Goal: Task Accomplishment & Management: Manage account settings

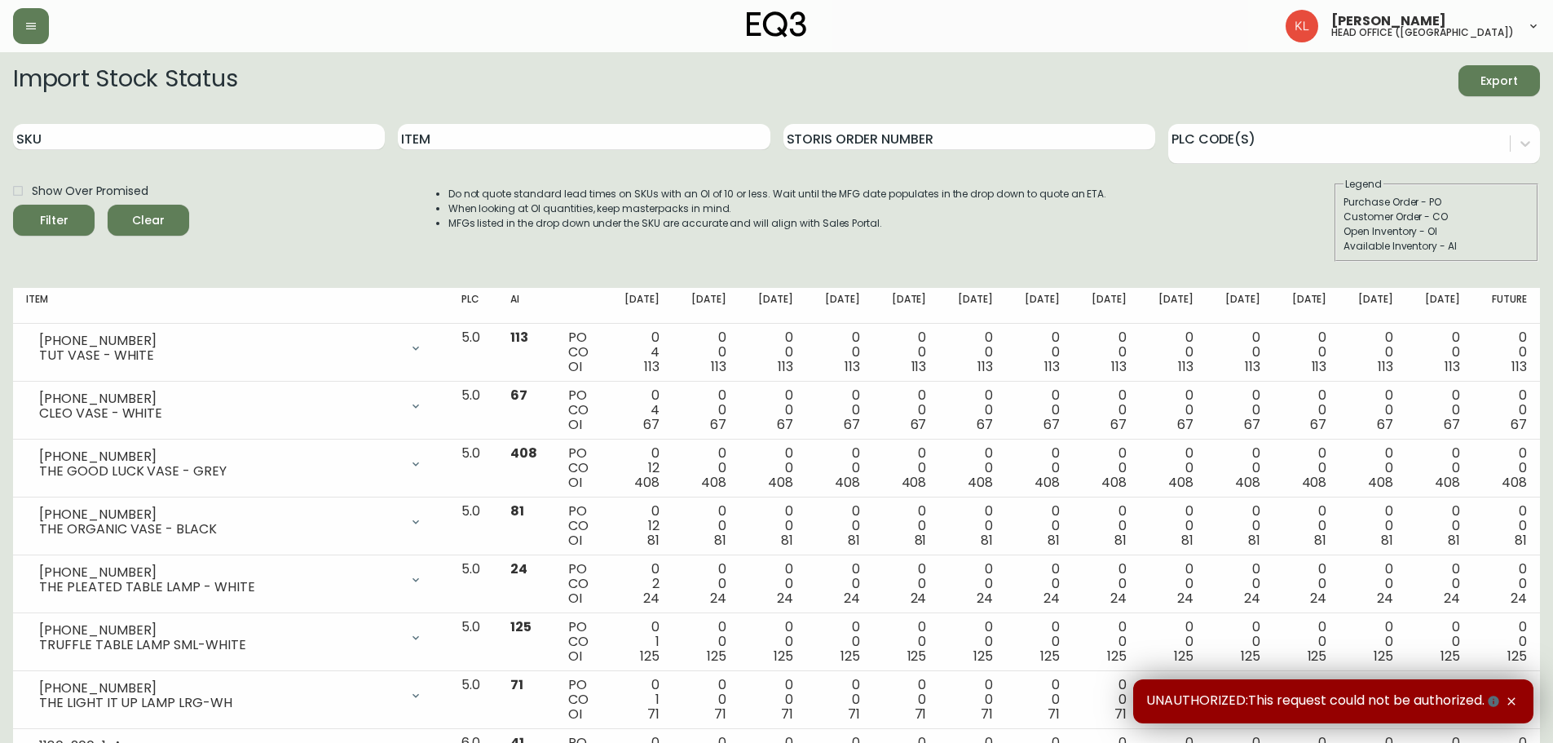
click at [50, 32] on div at bounding box center [267, 26] width 509 height 36
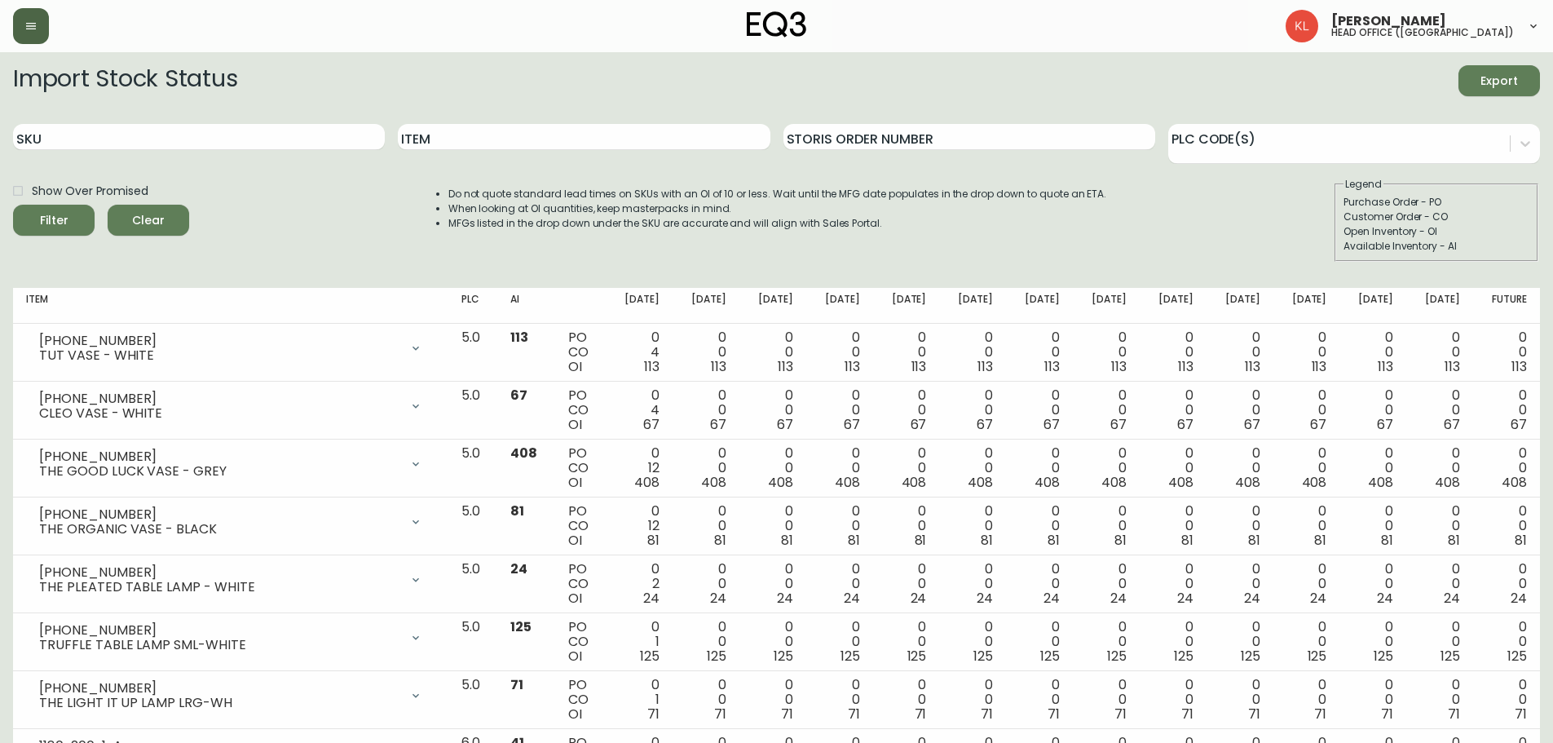
click at [31, 20] on icon "button" at bounding box center [30, 26] width 13 height 13
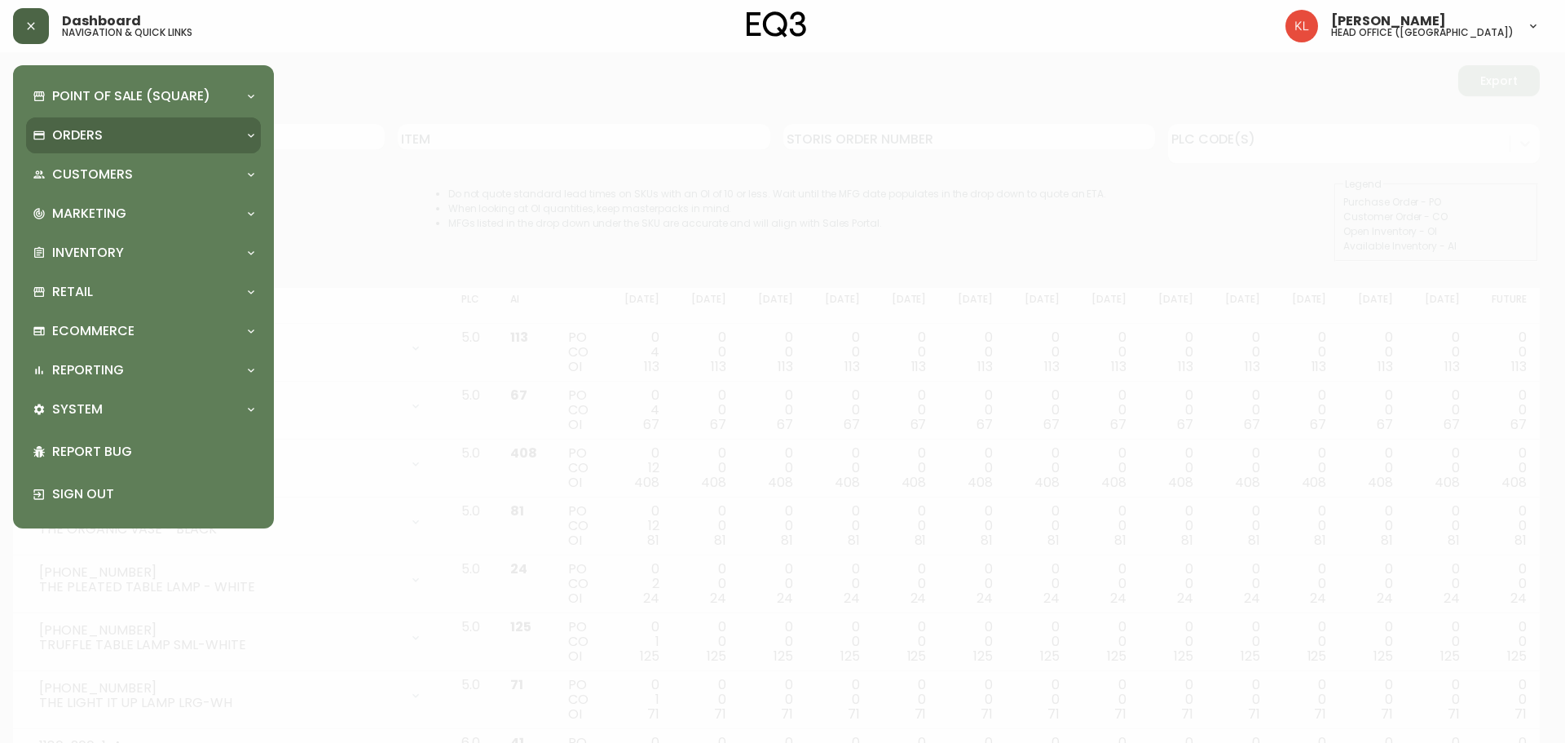
click at [117, 135] on div "Orders" at bounding box center [135, 135] width 205 height 18
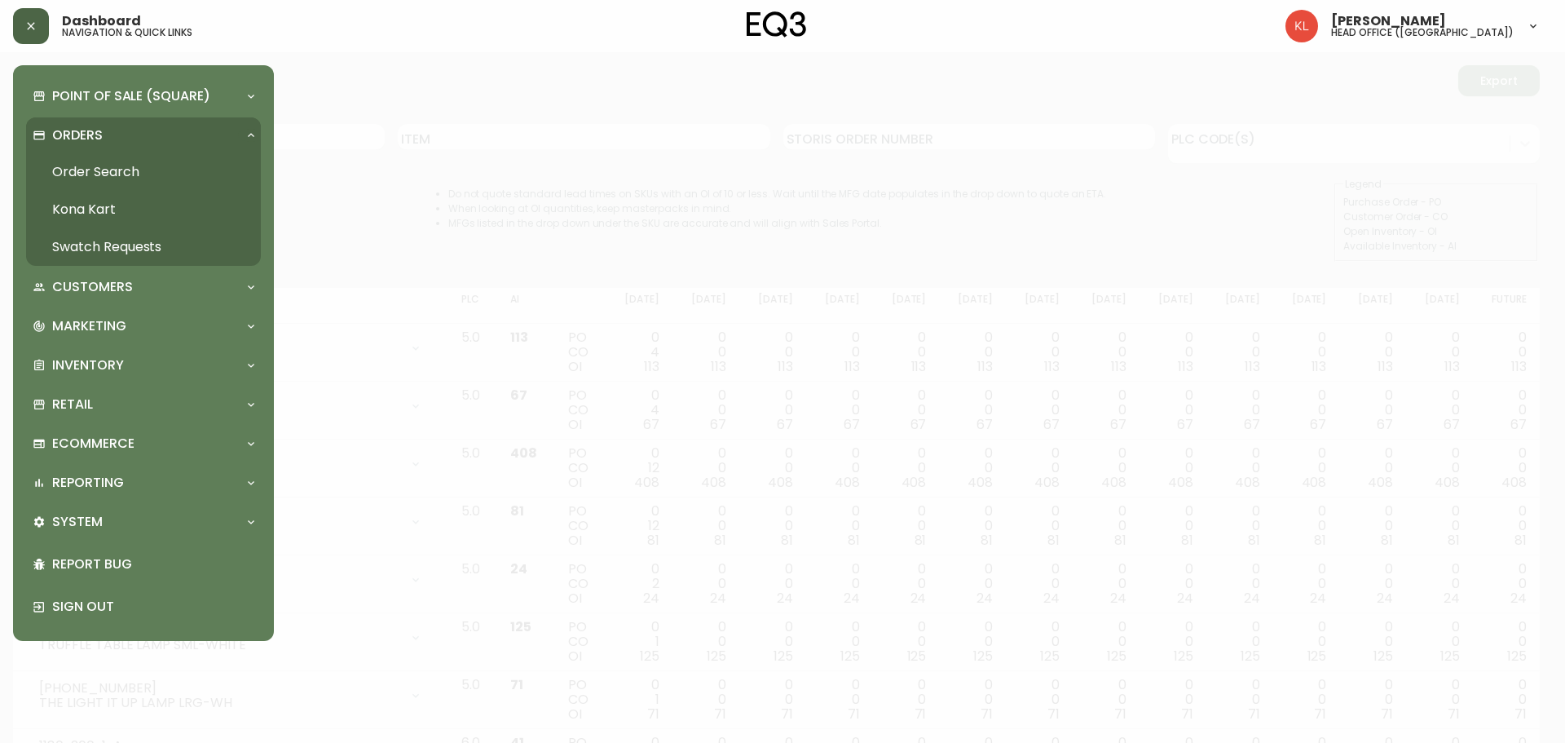
click at [90, 170] on link "Order Search" at bounding box center [143, 172] width 235 height 38
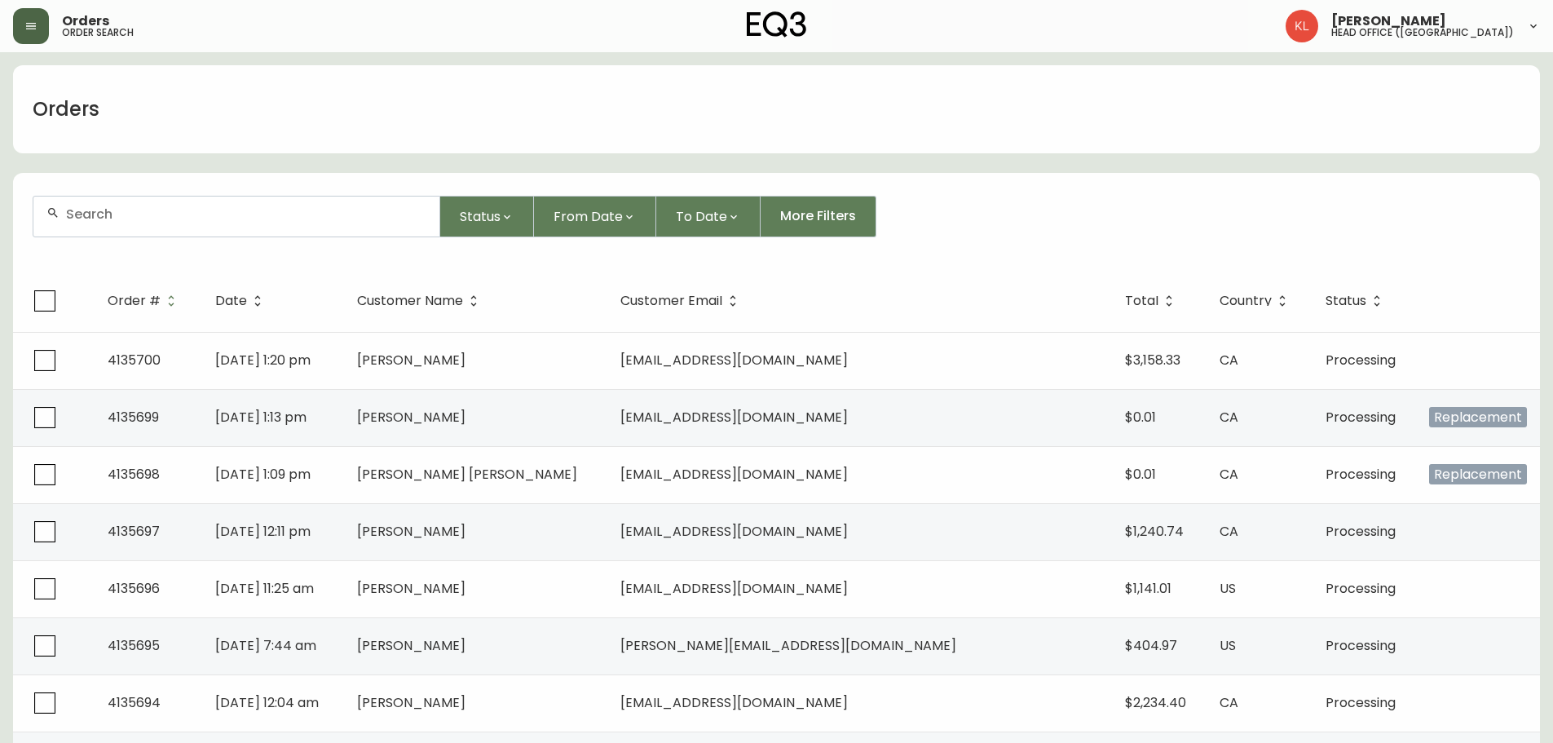
click at [151, 204] on div at bounding box center [236, 216] width 406 height 40
type input "4135578"
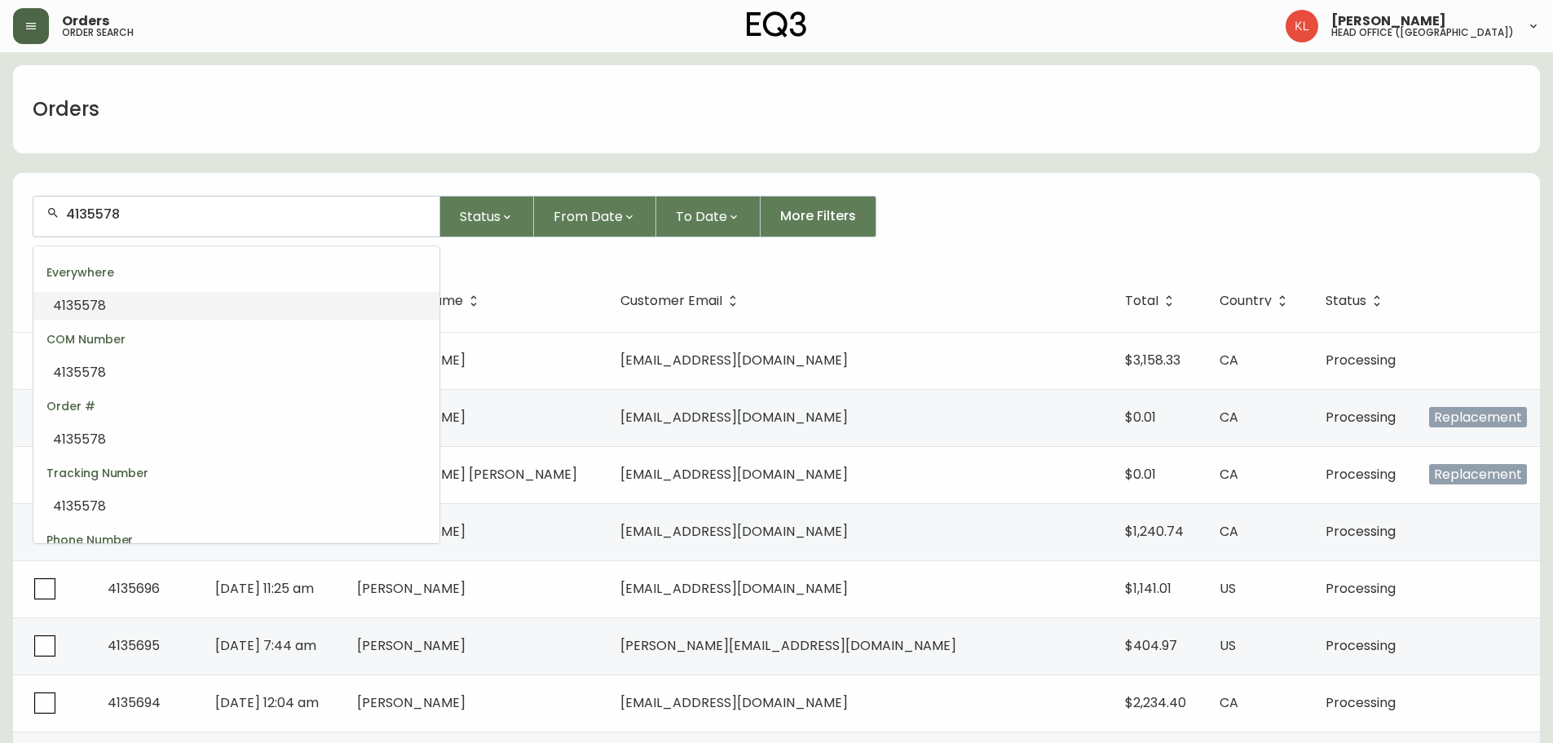
click at [105, 310] on li "4135578" at bounding box center [236, 306] width 406 height 28
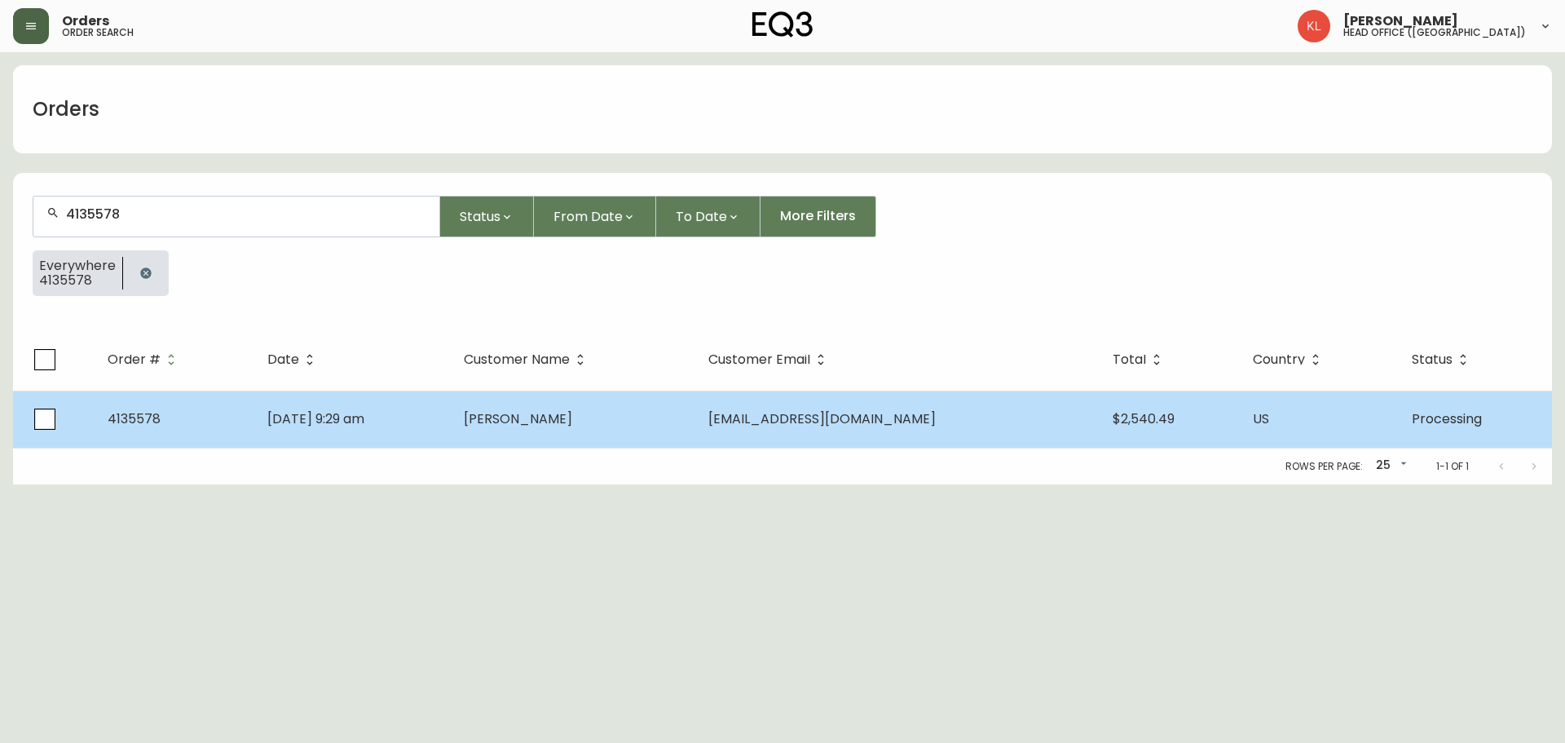
click at [335, 413] on span "[DATE] 9:29 am" at bounding box center [315, 418] width 97 height 19
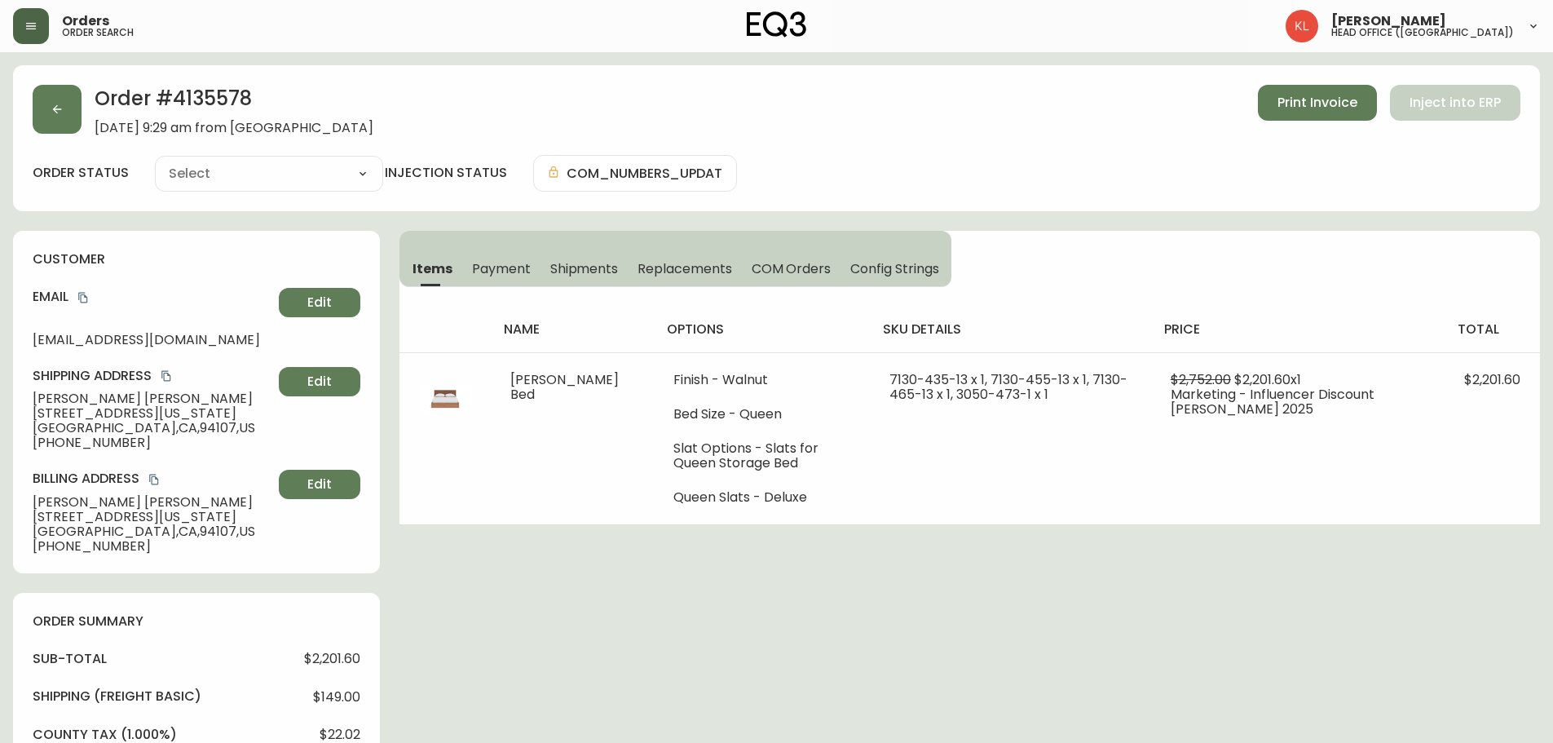
type input "Processing"
select select "PROCESSING"
drag, startPoint x: 196, startPoint y: 342, endPoint x: 21, endPoint y: 338, distance: 174.5
click at [21, 338] on div "customer Email [EMAIL_ADDRESS][DOMAIN_NAME] Edit Shipping Address [PERSON_NAME]…" at bounding box center [196, 402] width 367 height 342
copy span "[EMAIL_ADDRESS][DOMAIN_NAME]"
